Goal: Check status: Check status

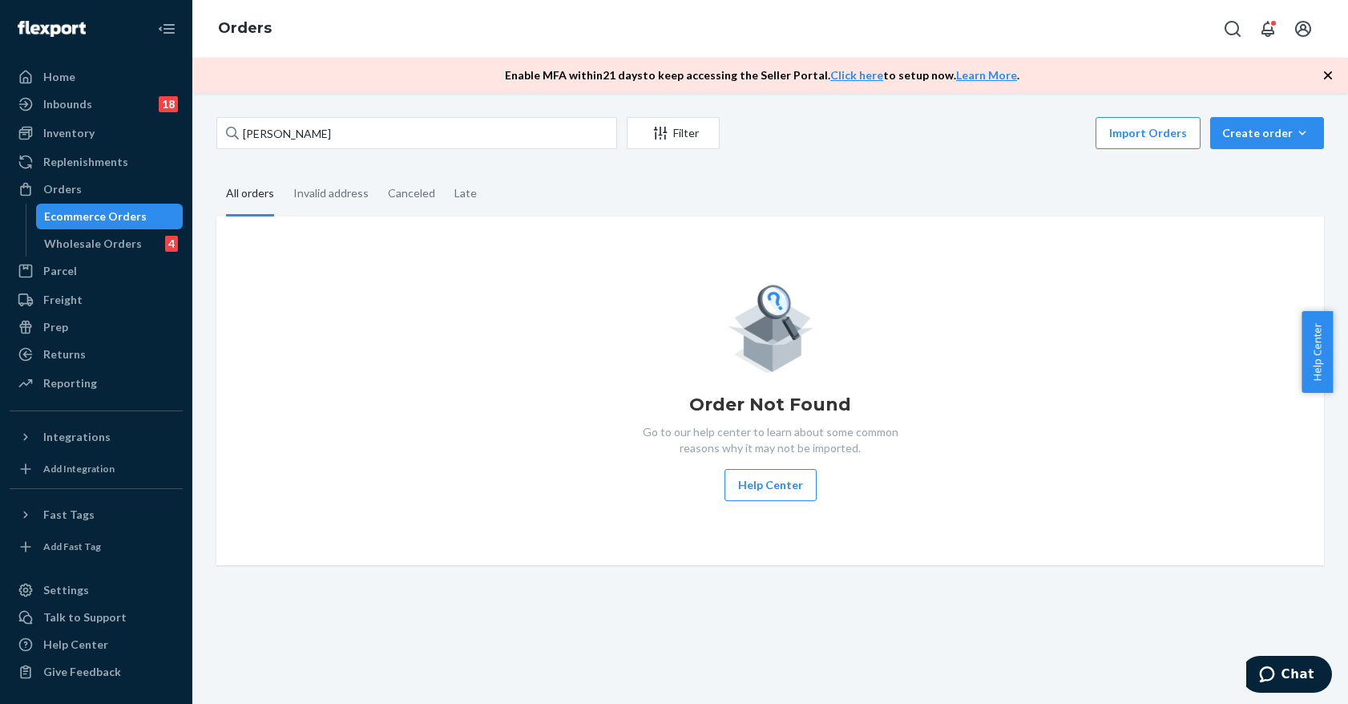
click at [359, 137] on input "[PERSON_NAME]" at bounding box center [416, 133] width 401 height 32
drag, startPoint x: 357, startPoint y: 137, endPoint x: 95, endPoint y: 123, distance: 262.4
click at [99, 124] on div "Home Inbounds 18 Shipping Plans Problems 18 Inventory Products Branded Packagin…" at bounding box center [674, 352] width 1348 height 704
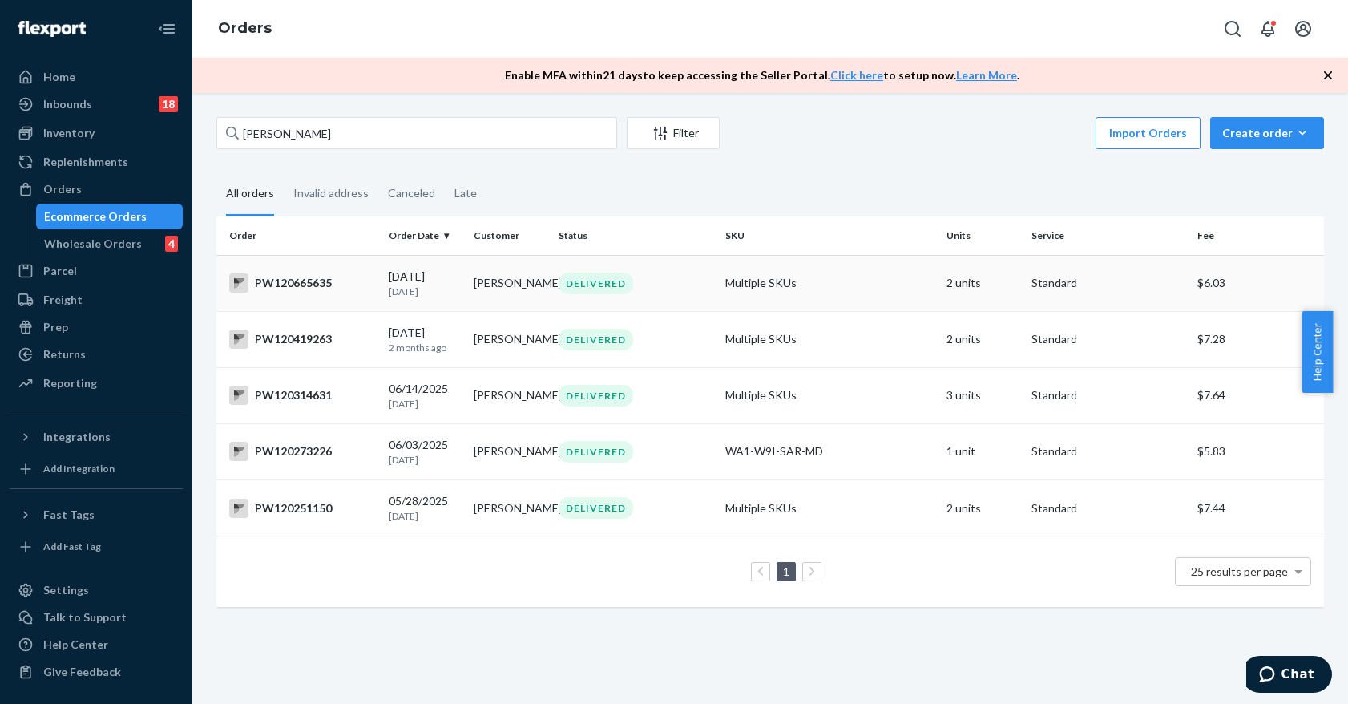
type input "[PERSON_NAME]"
click at [641, 294] on td "DELIVERED" at bounding box center [635, 283] width 166 height 56
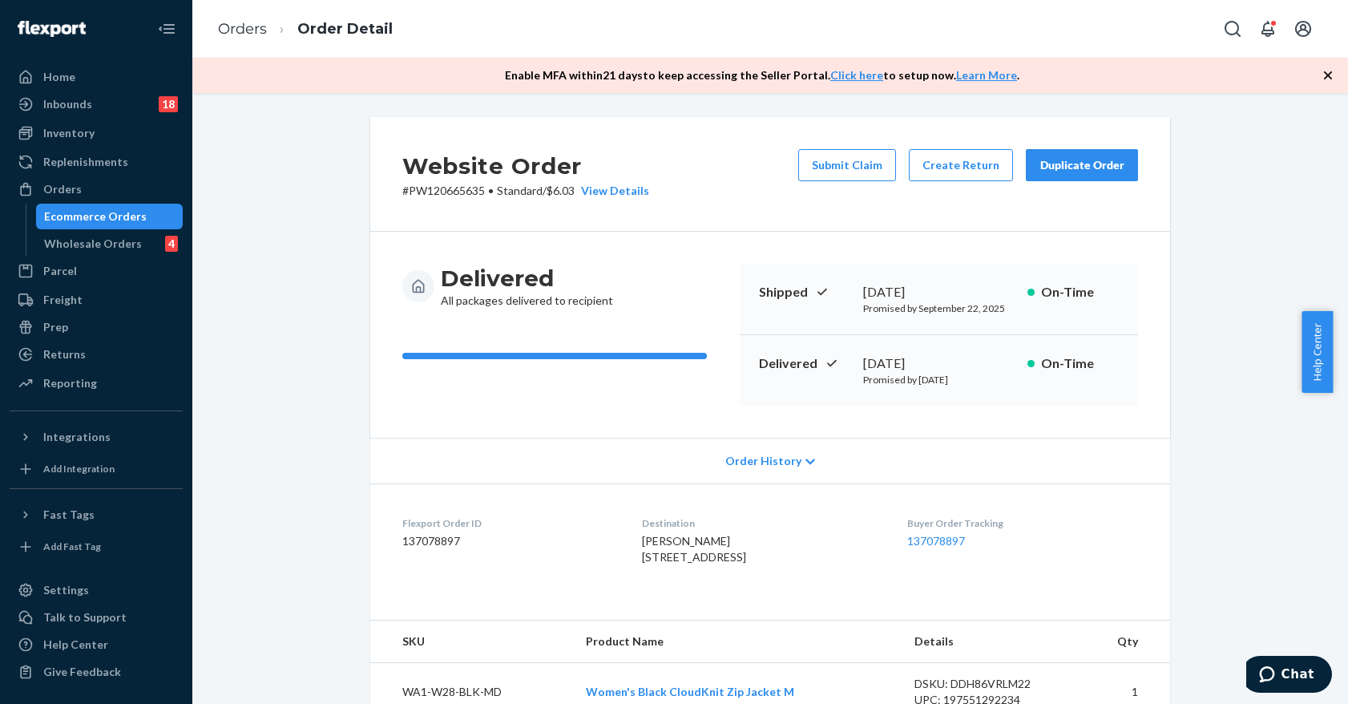
click at [451, 191] on p "# PW120665635 • Standard / $6.03 View Details" at bounding box center [525, 191] width 247 height 16
copy p "PW120665635"
drag, startPoint x: 125, startPoint y: 212, endPoint x: 401, endPoint y: 106, distance: 295.3
click at [125, 211] on div "Ecommerce Orders" at bounding box center [95, 216] width 103 height 16
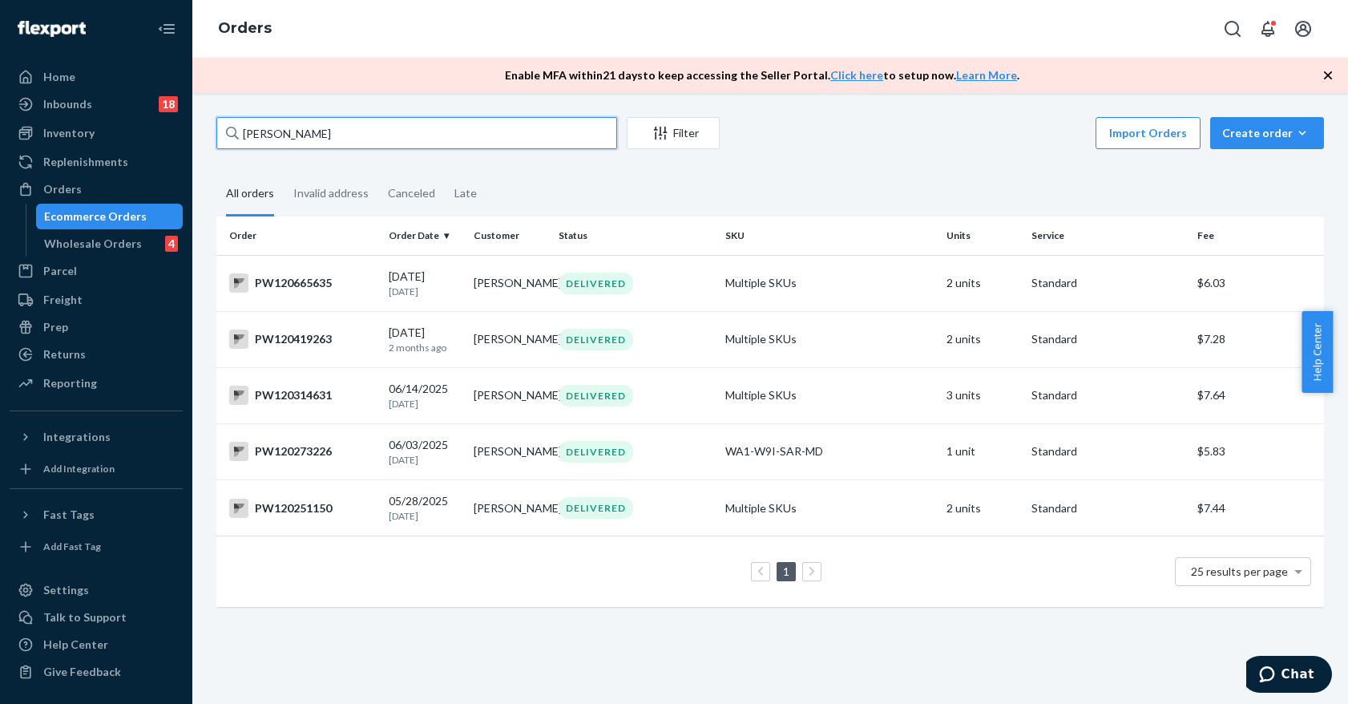
click at [339, 135] on input "[PERSON_NAME]" at bounding box center [416, 133] width 401 height 32
drag, startPoint x: 339, startPoint y: 135, endPoint x: 214, endPoint y: 143, distance: 125.2
click at [214, 143] on div "[PERSON_NAME] Filter Import Orders Create order Ecommerce order Removal order A…" at bounding box center [770, 370] width 1132 height 506
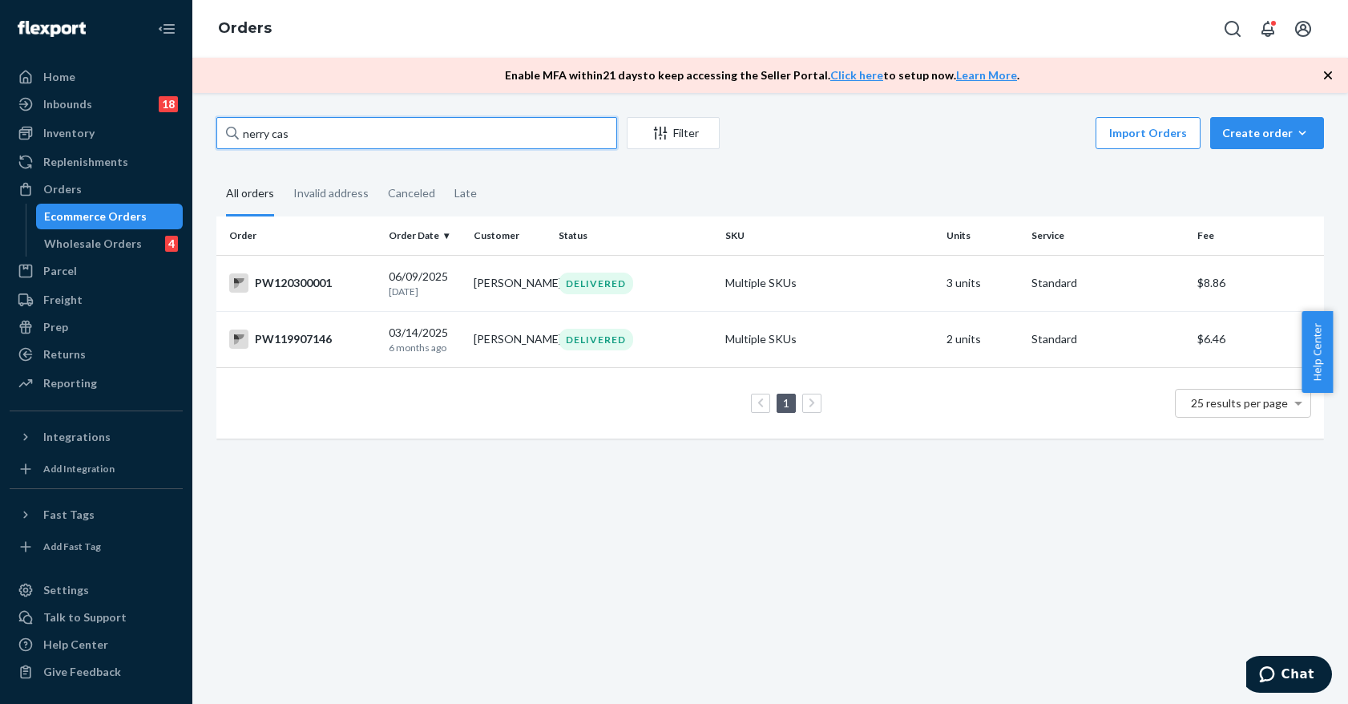
click at [262, 135] on input "nerry cas" at bounding box center [416, 133] width 401 height 32
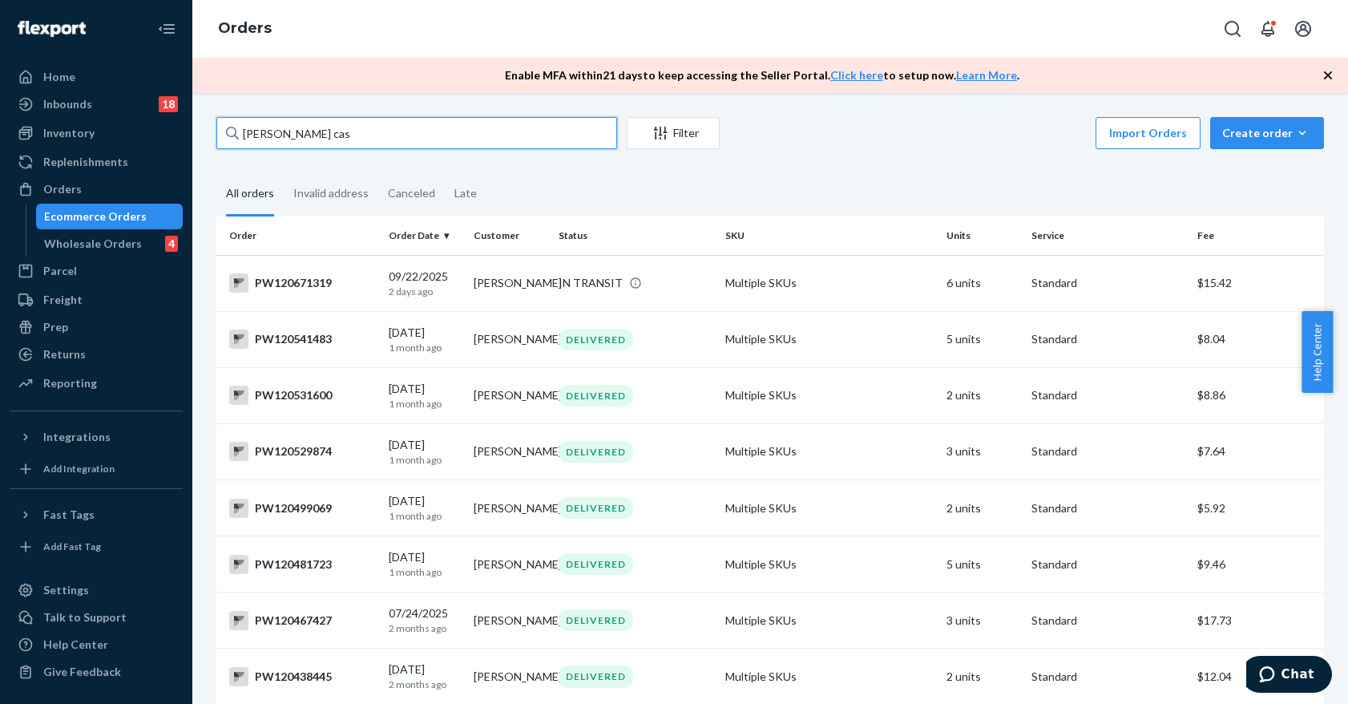
click at [341, 136] on input "[PERSON_NAME] cas" at bounding box center [416, 133] width 401 height 32
type input "[PERSON_NAME] cas"
click at [860, 288] on td "Multiple SKUs" at bounding box center [829, 283] width 221 height 56
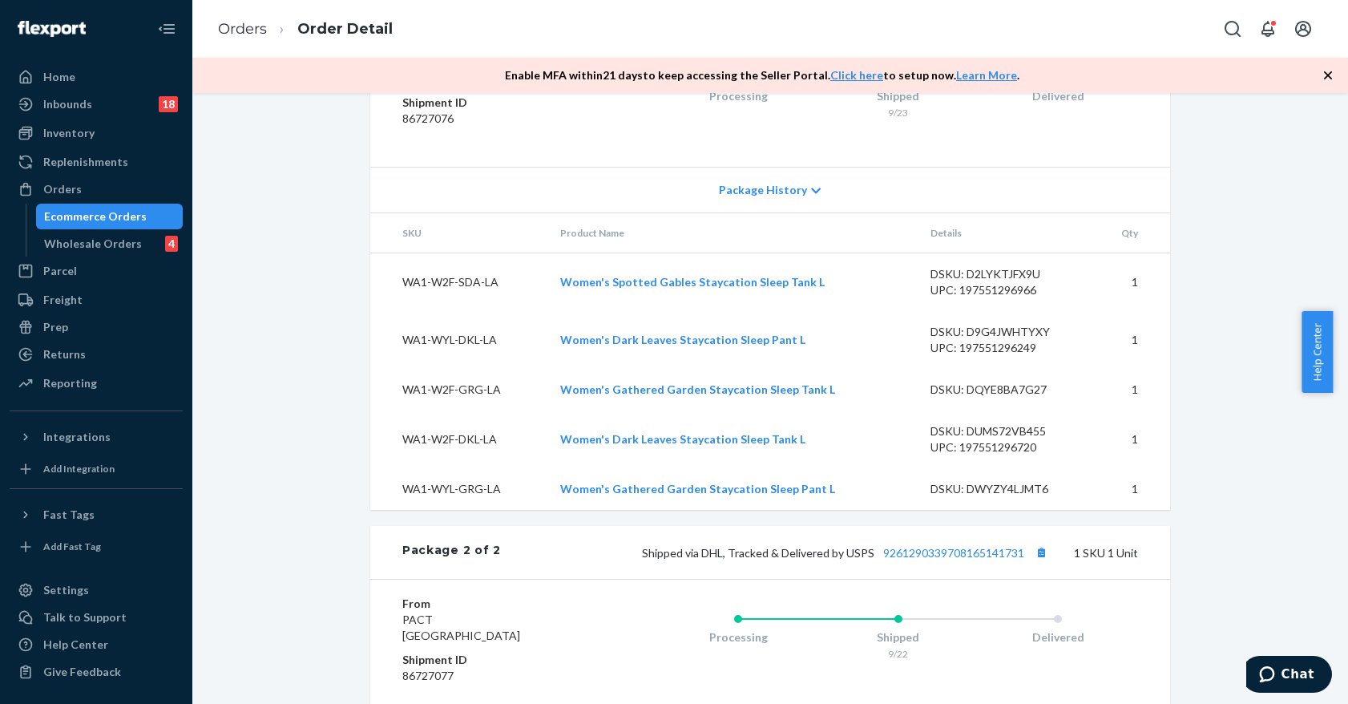
scroll to position [1240, 0]
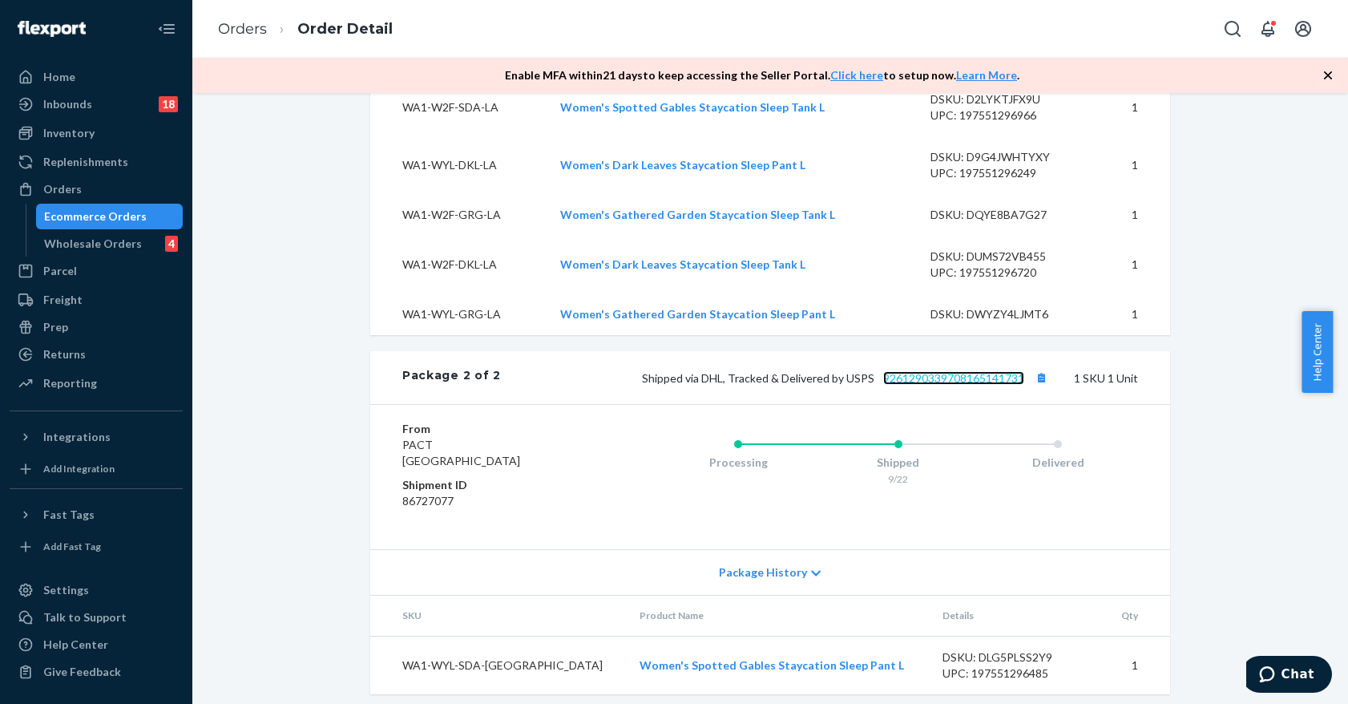
click at [932, 371] on link "9261290339708165141731" at bounding box center [953, 378] width 141 height 14
click at [121, 217] on div "Ecommerce Orders" at bounding box center [95, 216] width 103 height 16
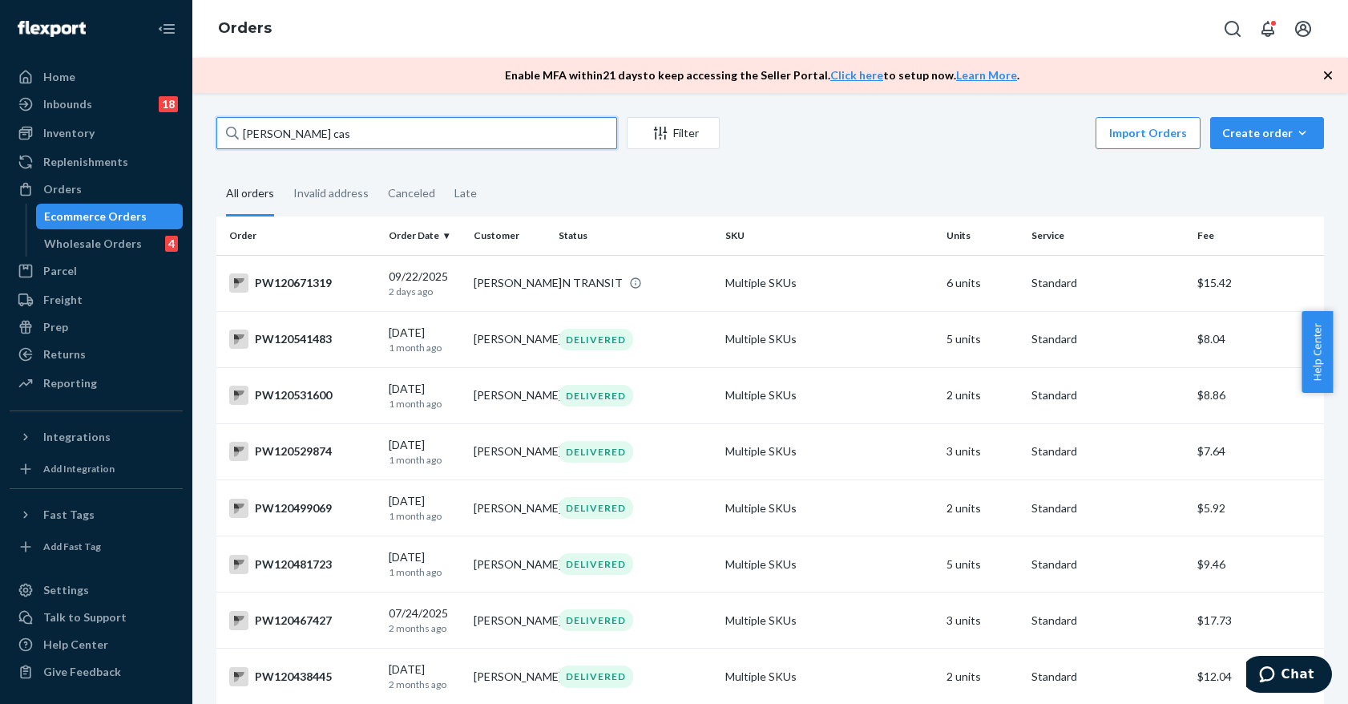
drag, startPoint x: 361, startPoint y: 131, endPoint x: 237, endPoint y: 122, distance: 123.8
click at [237, 122] on div "[PERSON_NAME] cas" at bounding box center [416, 133] width 401 height 32
paste input "PW120635425"
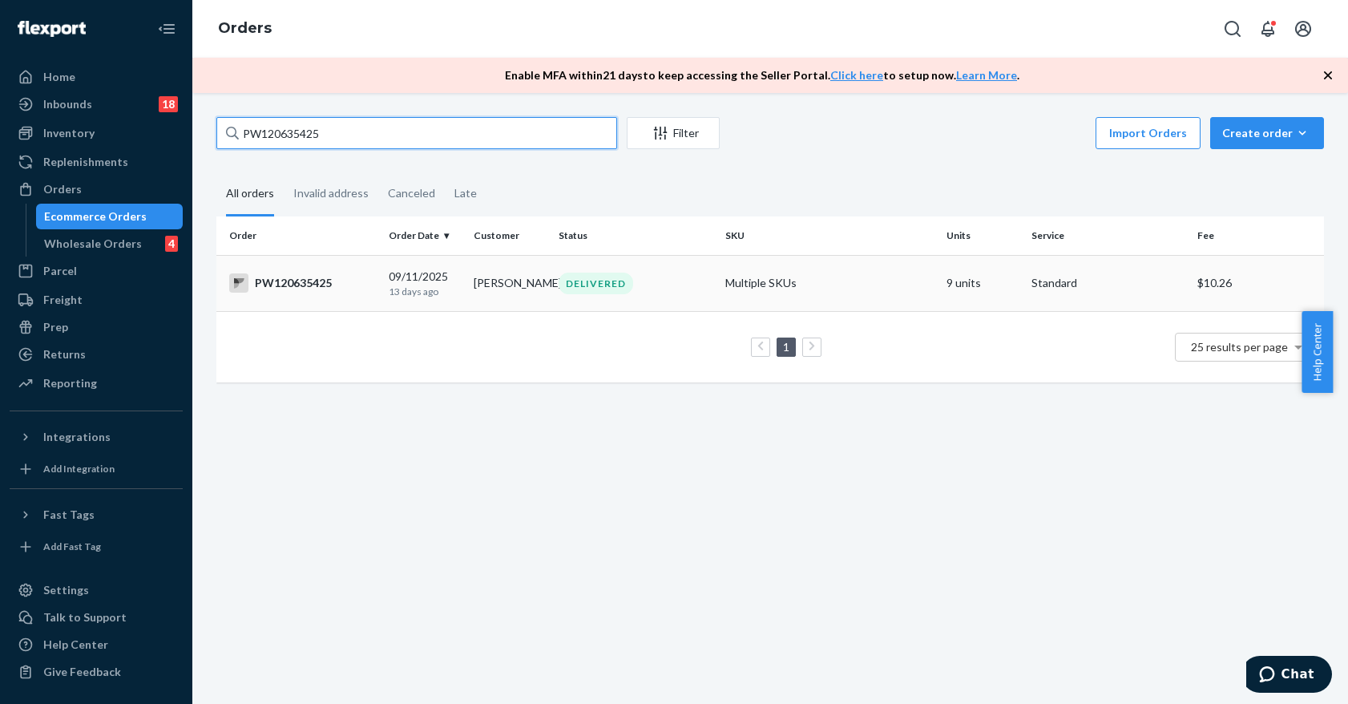
type input "PW120635425"
click at [684, 301] on td "DELIVERED" at bounding box center [635, 283] width 166 height 56
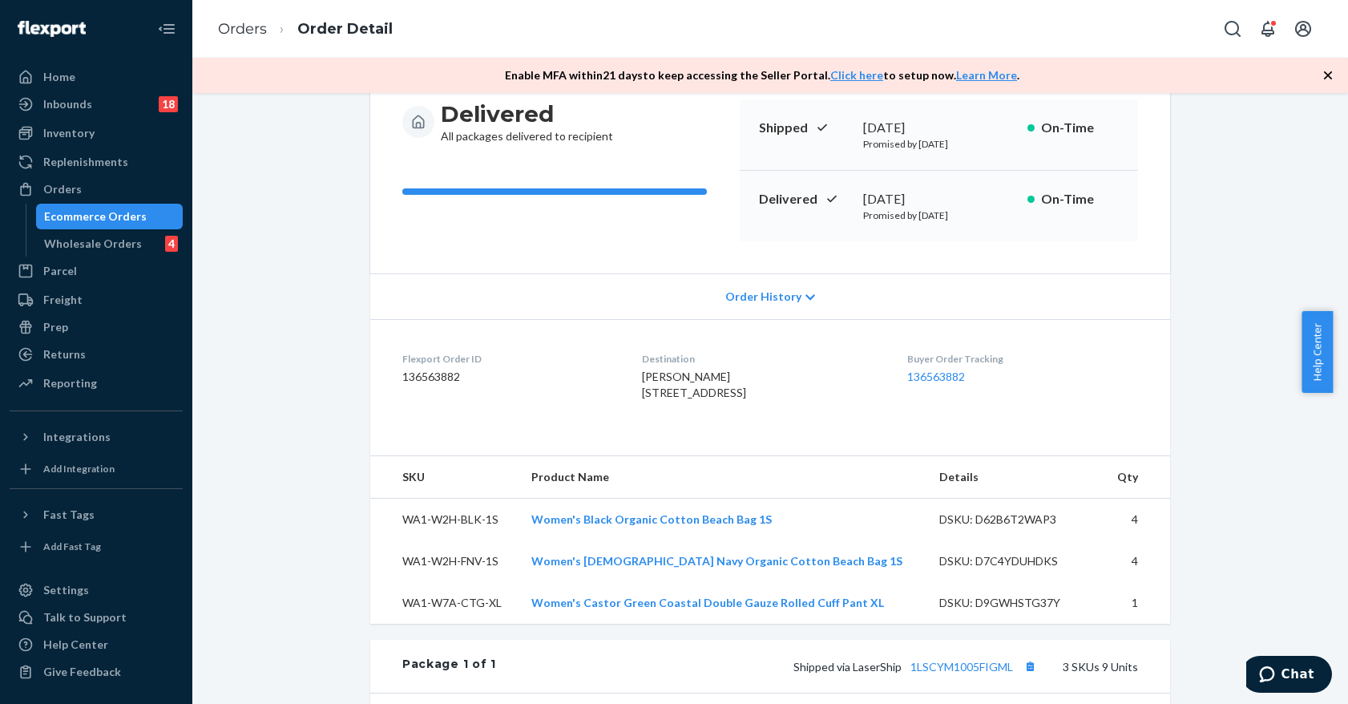
scroll to position [160, 0]
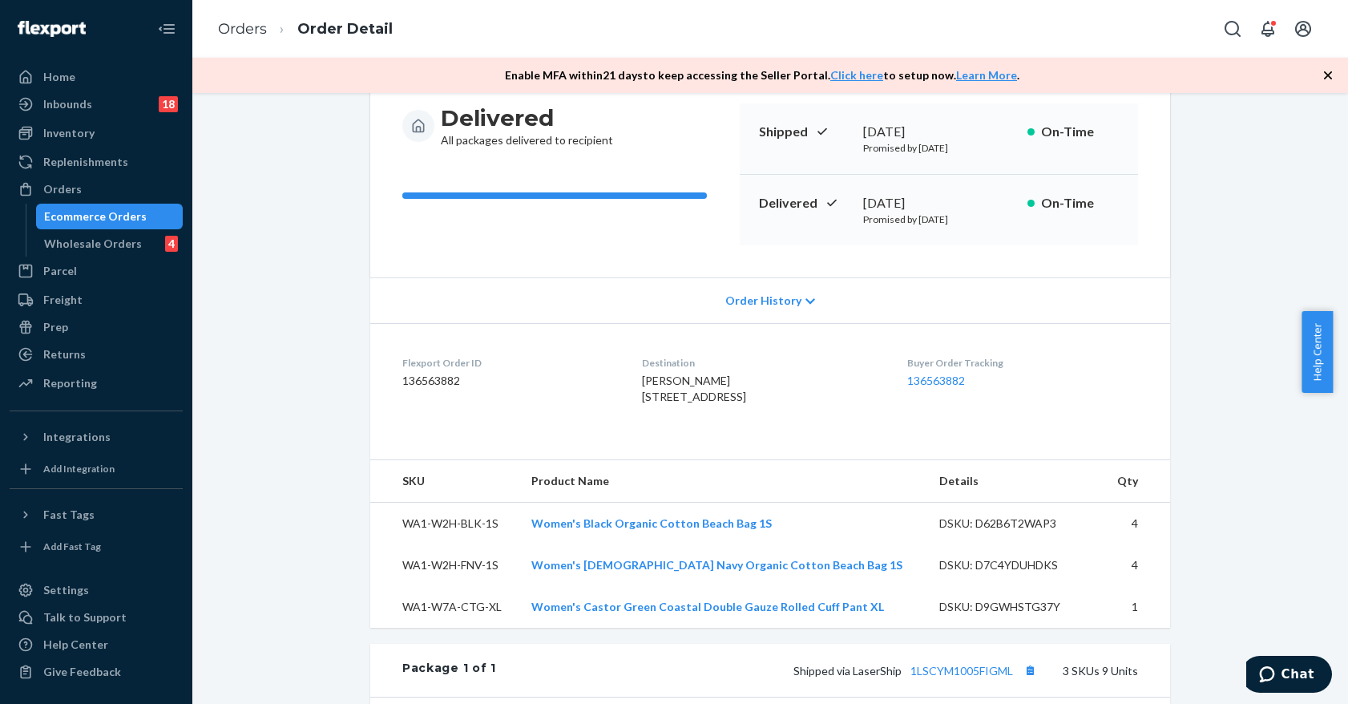
drag, startPoint x: 90, startPoint y: 224, endPoint x: 184, endPoint y: 184, distance: 102.7
click at [90, 224] on div "Ecommerce Orders" at bounding box center [95, 216] width 103 height 16
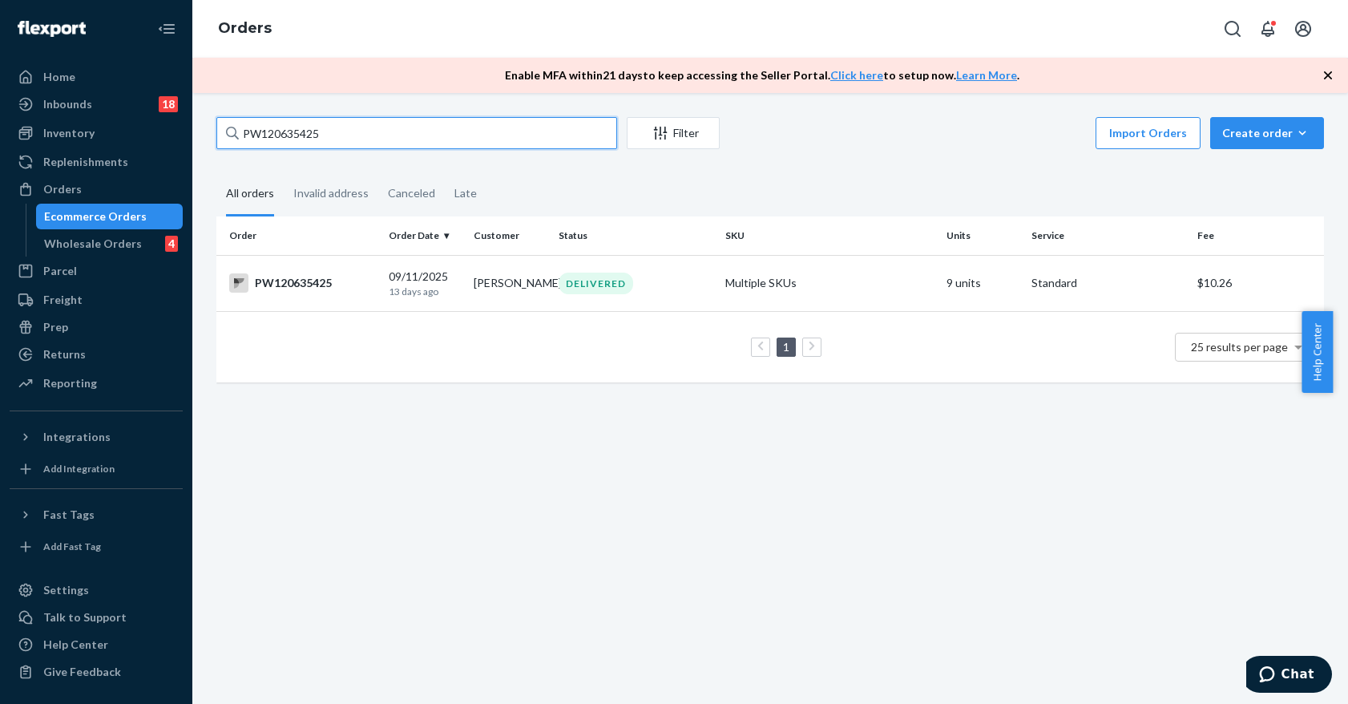
drag, startPoint x: 364, startPoint y: 133, endPoint x: 158, endPoint y: 147, distance: 206.4
click at [158, 147] on div "Home Inbounds 18 Shipping Plans Problems 18 Inventory Products Branded Packagin…" at bounding box center [674, 352] width 1348 height 704
paste input "46765"
type input "PW120646765"
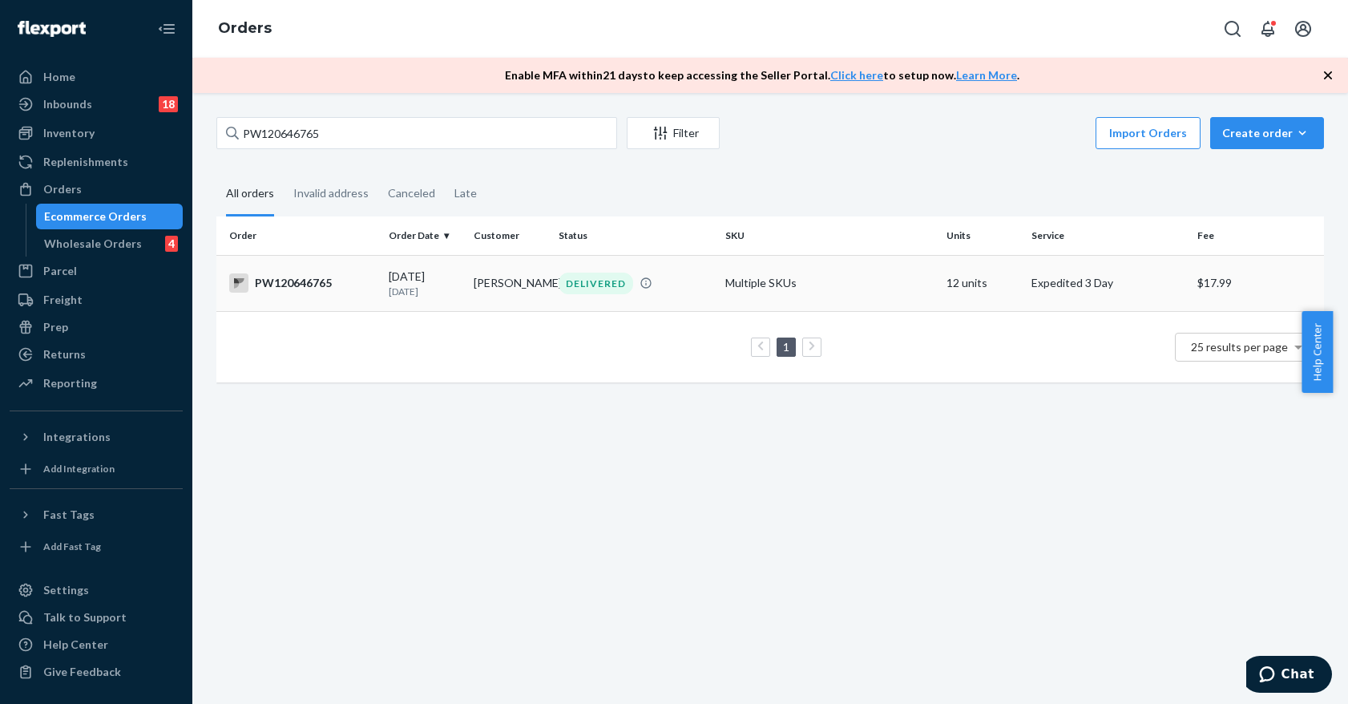
click at [619, 280] on div "DELIVERED" at bounding box center [596, 283] width 75 height 22
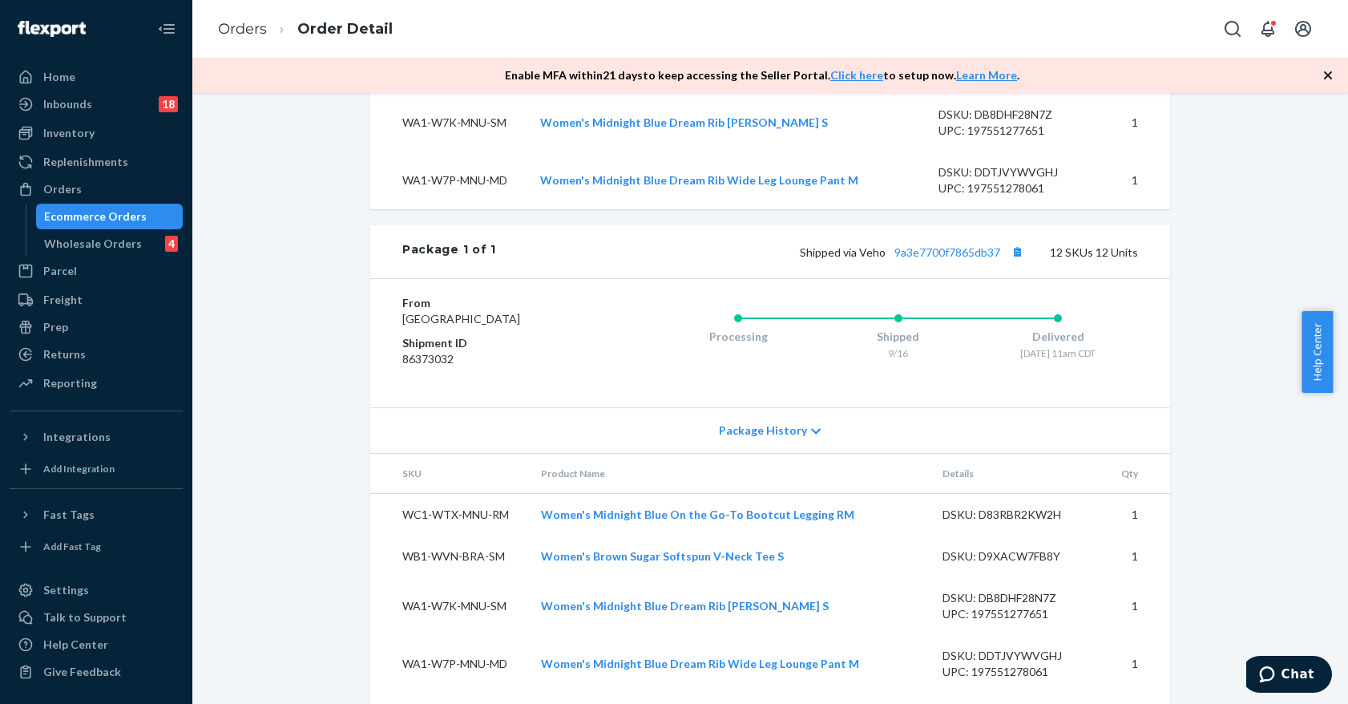
scroll to position [1407, 0]
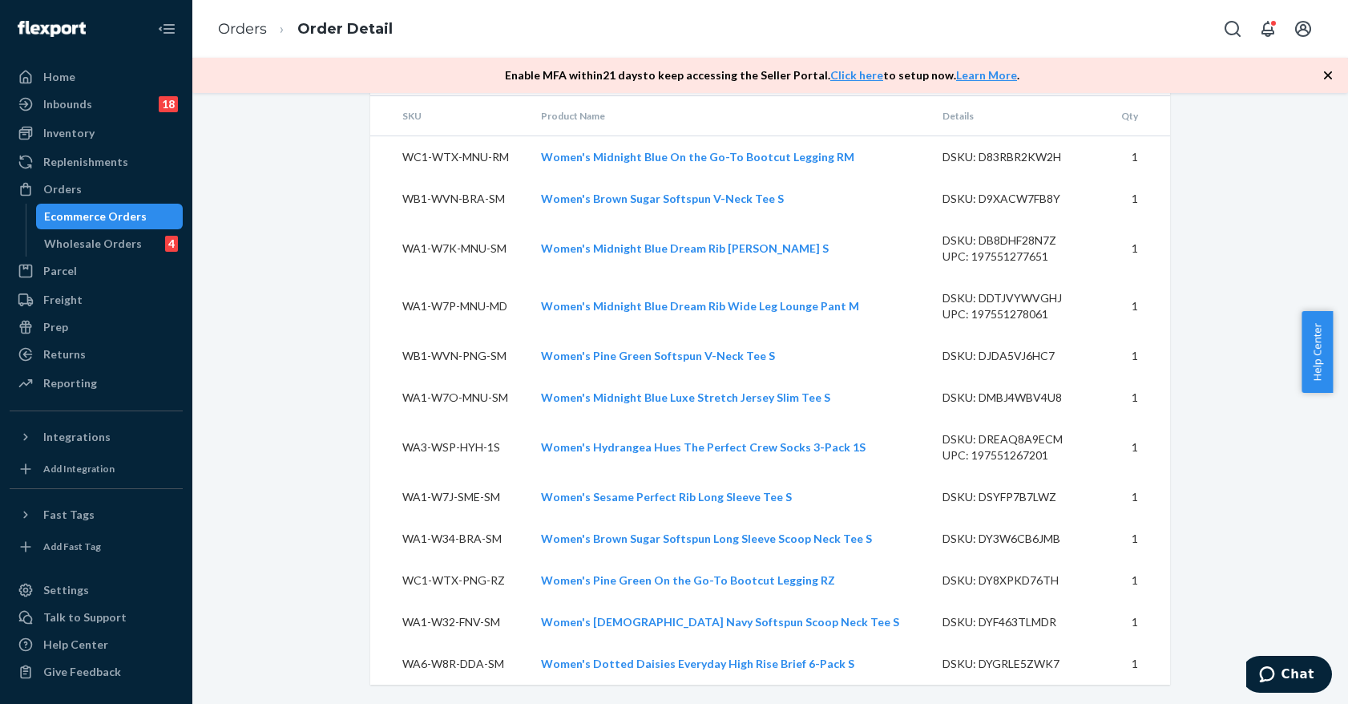
click at [83, 212] on div "Ecommerce Orders" at bounding box center [95, 216] width 103 height 16
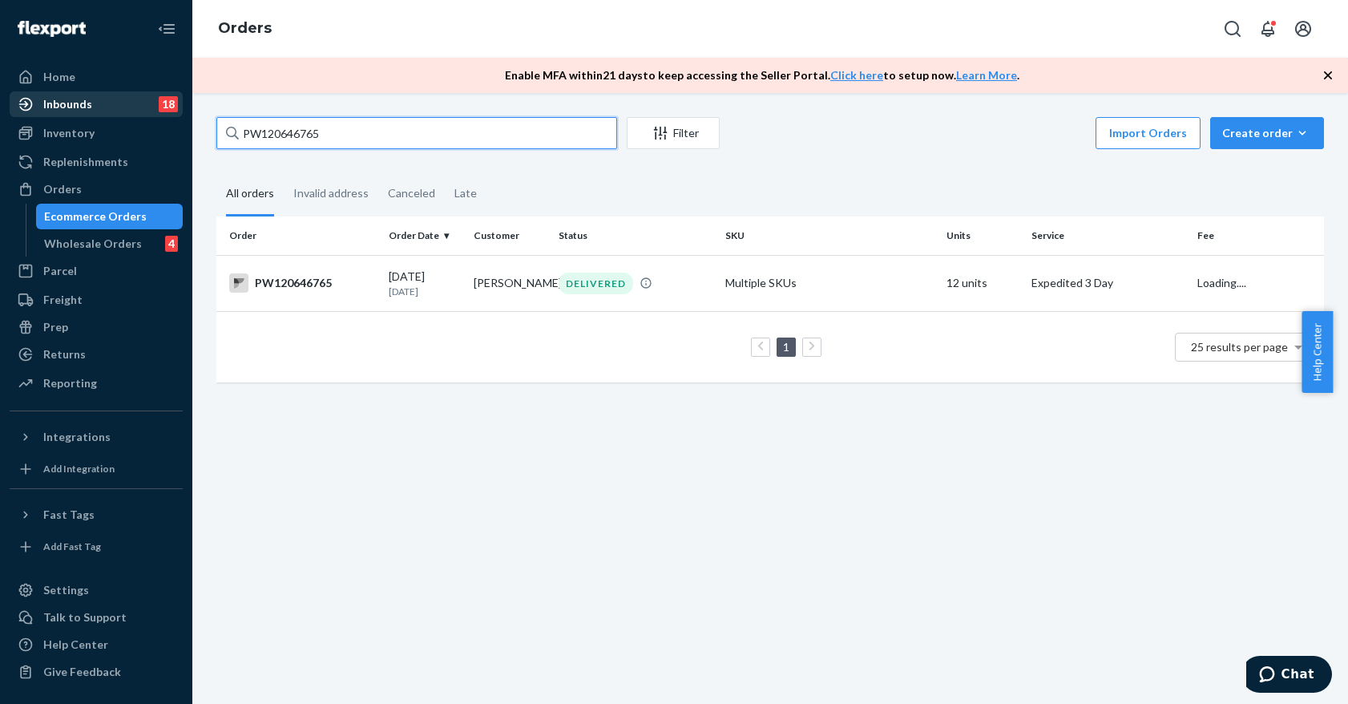
drag, startPoint x: 365, startPoint y: 123, endPoint x: 133, endPoint y: 104, distance: 233.2
click at [133, 104] on div "Home Inbounds 18 Shipping Plans Problems 18 Inventory Products Branded Packagin…" at bounding box center [674, 352] width 1348 height 704
drag, startPoint x: 339, startPoint y: 135, endPoint x: 228, endPoint y: 131, distance: 110.7
click at [228, 131] on div "pw120645760" at bounding box center [416, 133] width 401 height 32
type input "pw120645760"
